Goal: Entertainment & Leisure: Browse casually

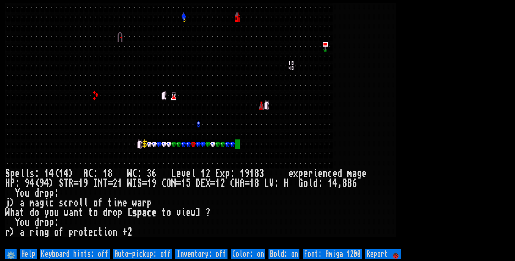
click at [160, 257] on off "Auto-pickup: off" at bounding box center [142, 254] width 59 height 10
type off "Auto-pickup: on"
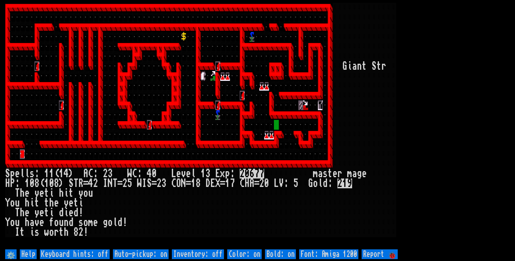
click at [158, 253] on off "Auto-pickup: on" at bounding box center [141, 254] width 56 height 10
type off "Auto-pickup: off"
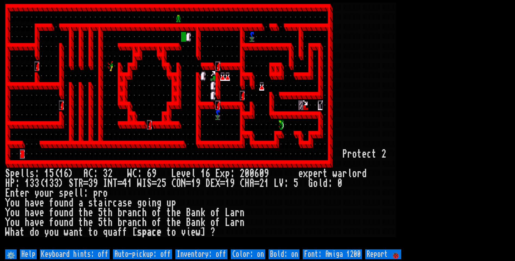
drag, startPoint x: 0, startPoint y: 0, endPoint x: 424, endPoint y: 224, distance: 479.5
click at [424, 223] on larn at bounding box center [257, 125] width 505 height 245
